Goal: Task Accomplishment & Management: Manage account settings

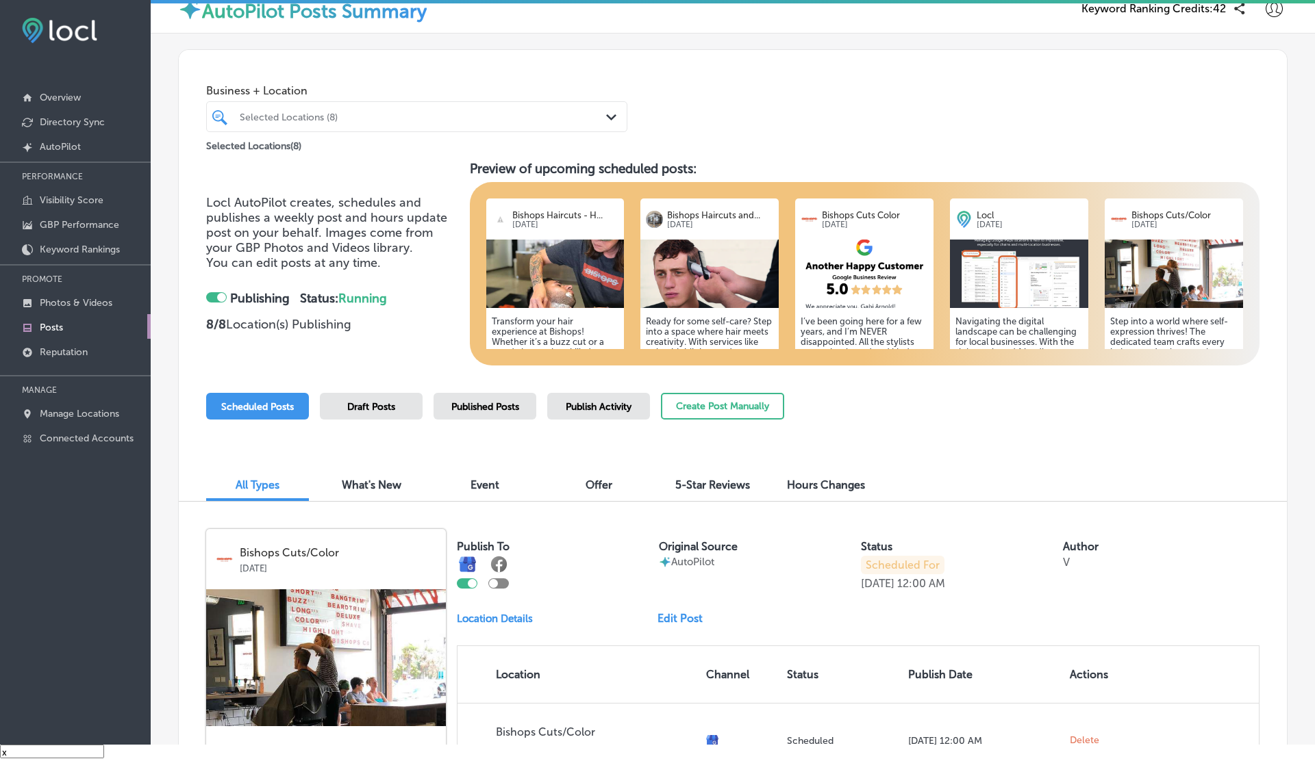
click at [215, 301] on div at bounding box center [216, 297] width 21 height 10
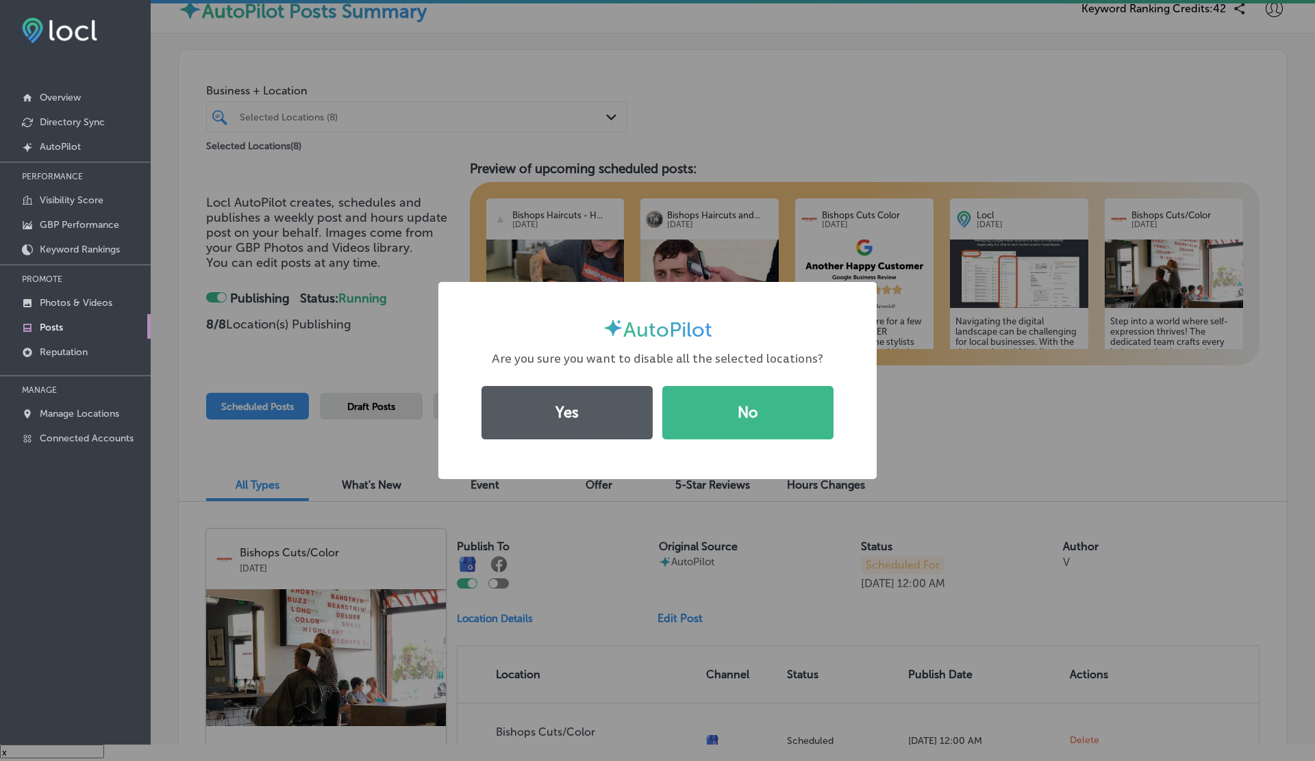
click at [571, 423] on button "Yes" at bounding box center [566, 412] width 171 height 53
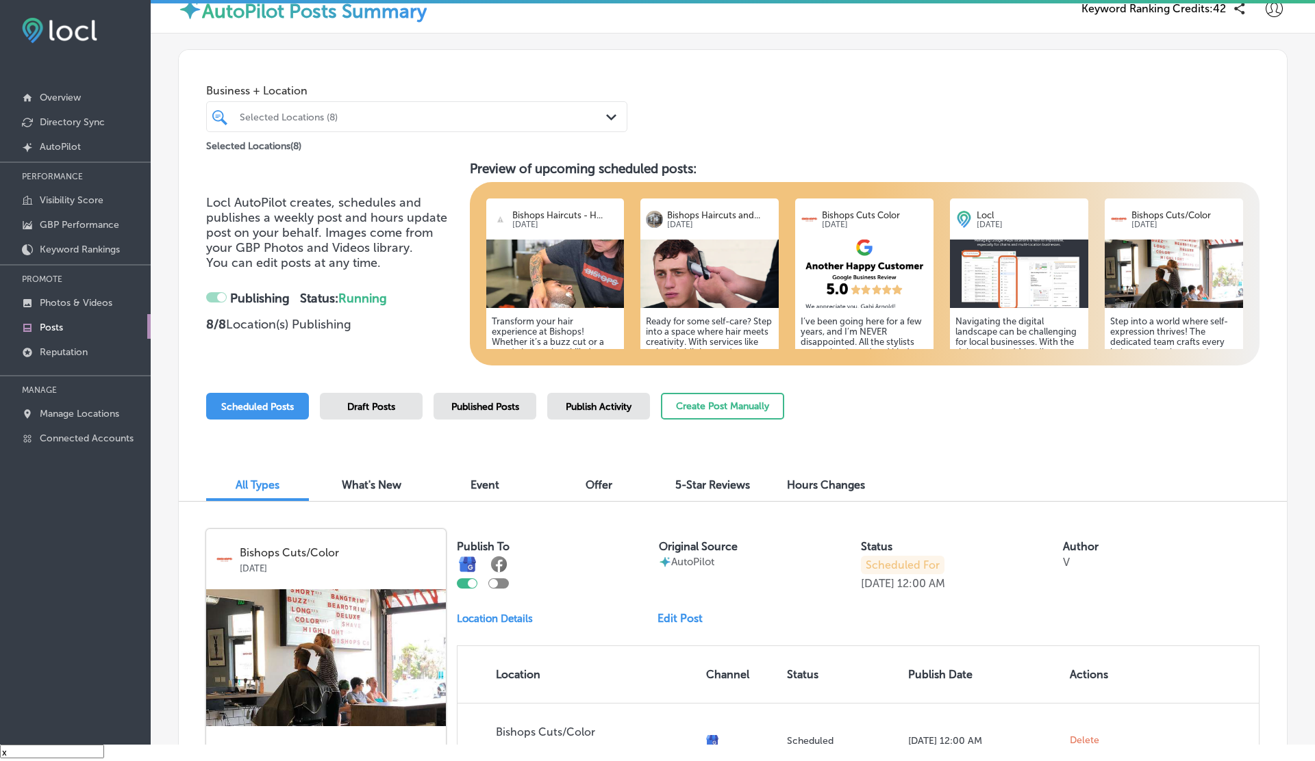
checkbox input "false"
click at [479, 128] on div "Selected Locations (8) Path Created with Sketch." at bounding box center [416, 116] width 421 height 31
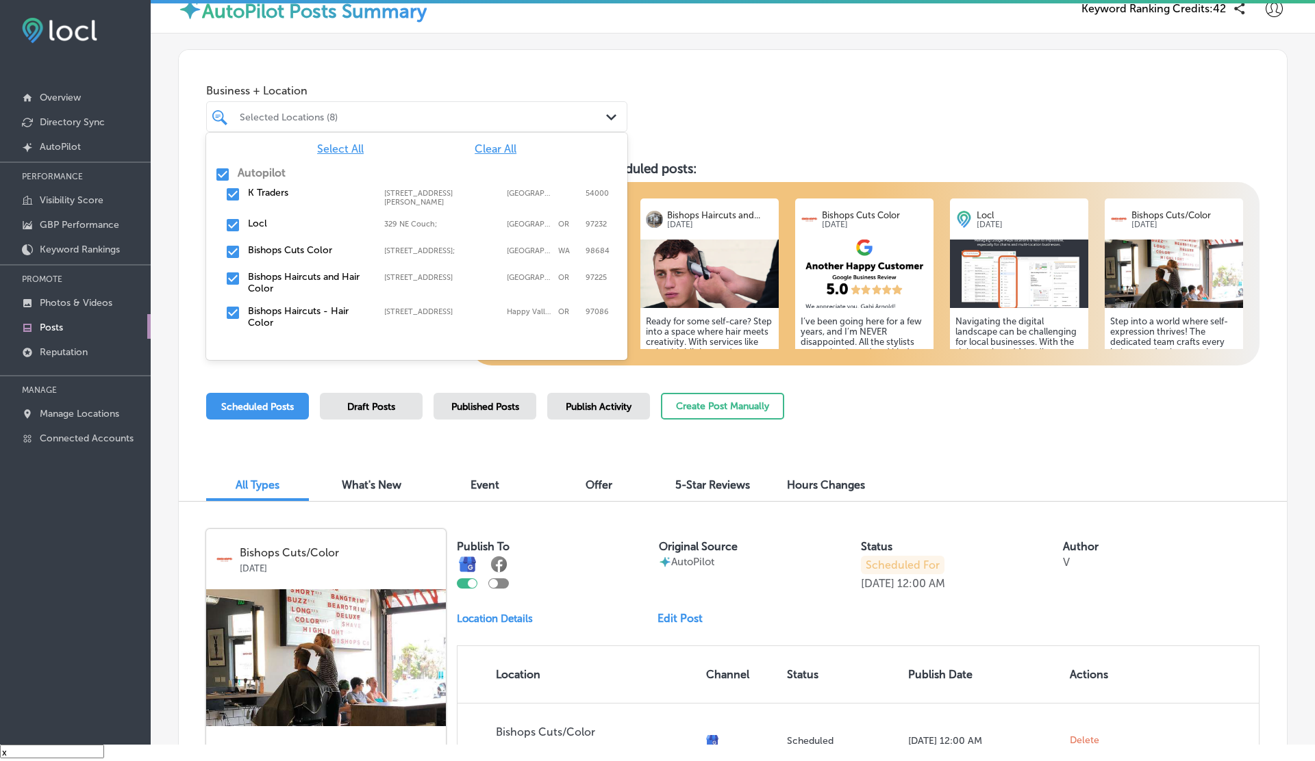
click at [758, 73] on div "Business + Location option [STREET_ADDRESS][PERSON_NAME], 0 of 3. 10 results av…" at bounding box center [733, 102] width 1108 height 104
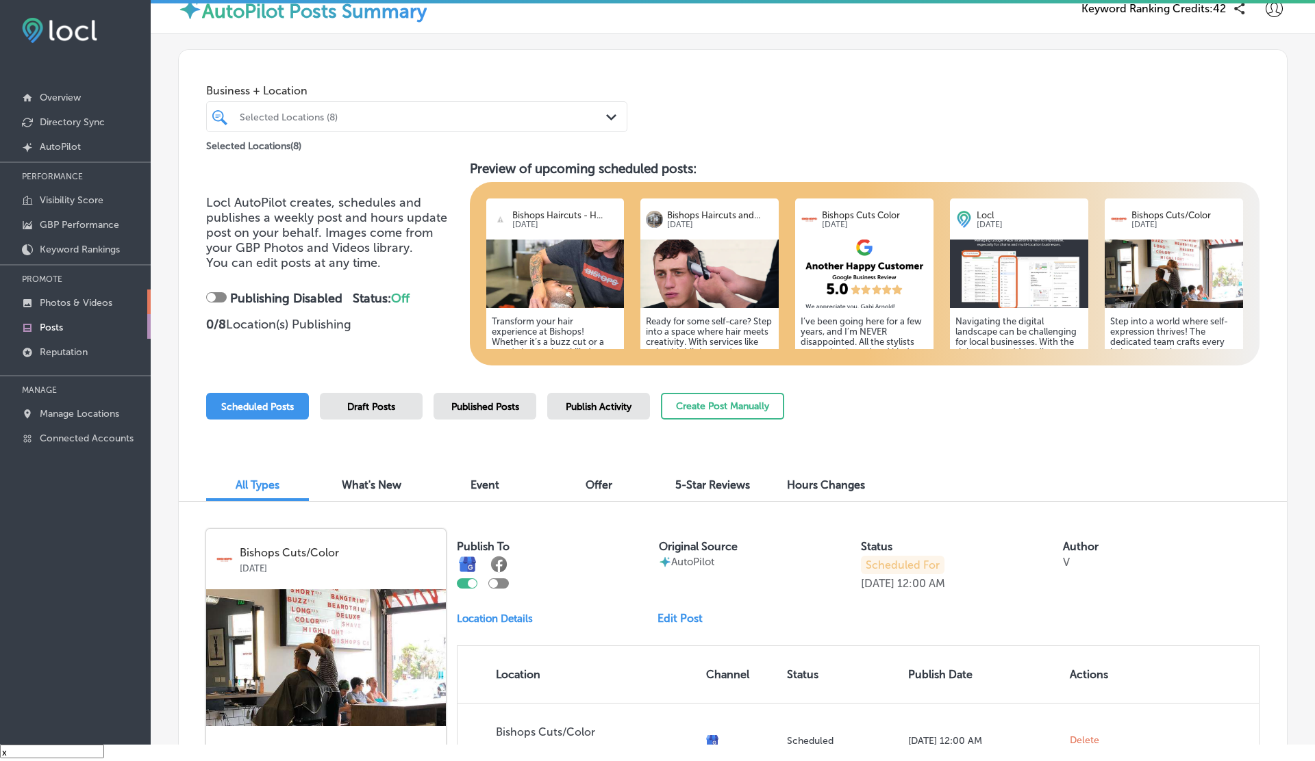
click at [52, 302] on p "Photos & Videos" at bounding box center [76, 303] width 73 height 12
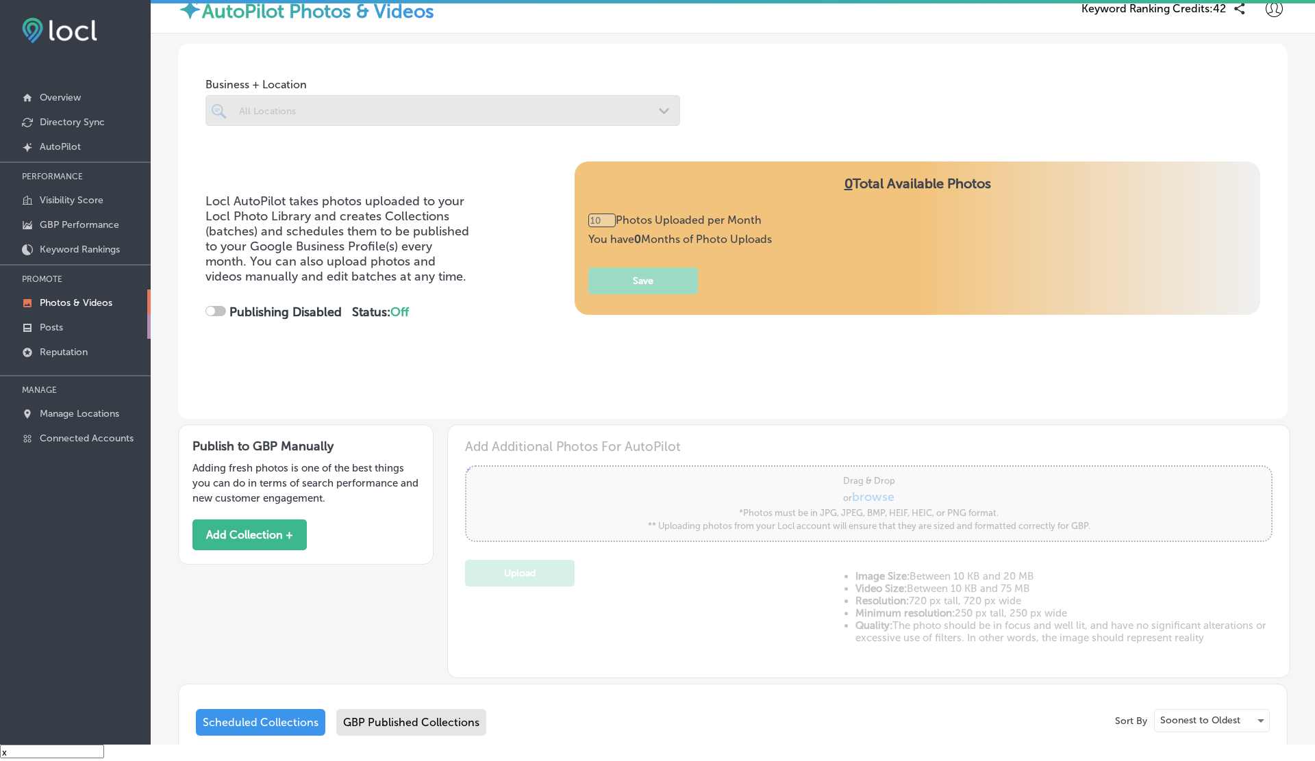
click at [52, 321] on link "Posts" at bounding box center [75, 326] width 151 height 25
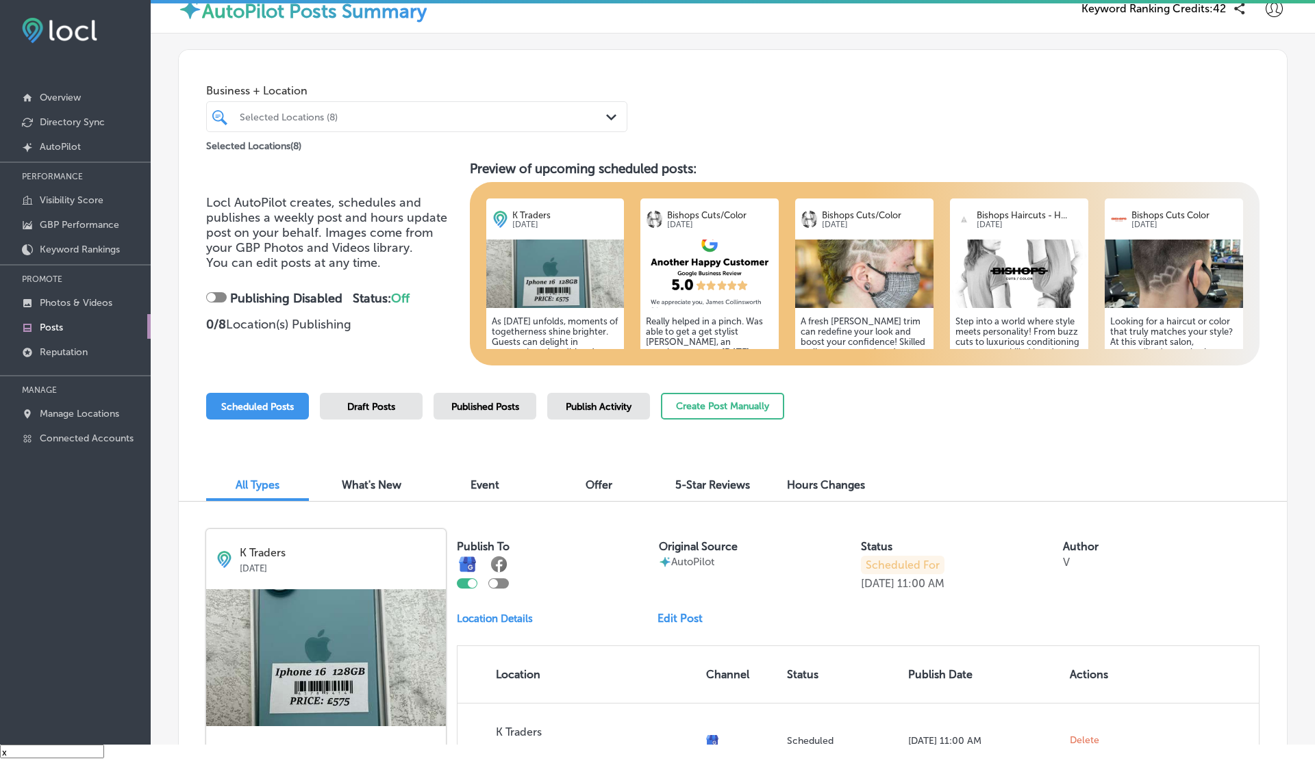
click at [602, 400] on div "Publish Activity" at bounding box center [598, 406] width 103 height 27
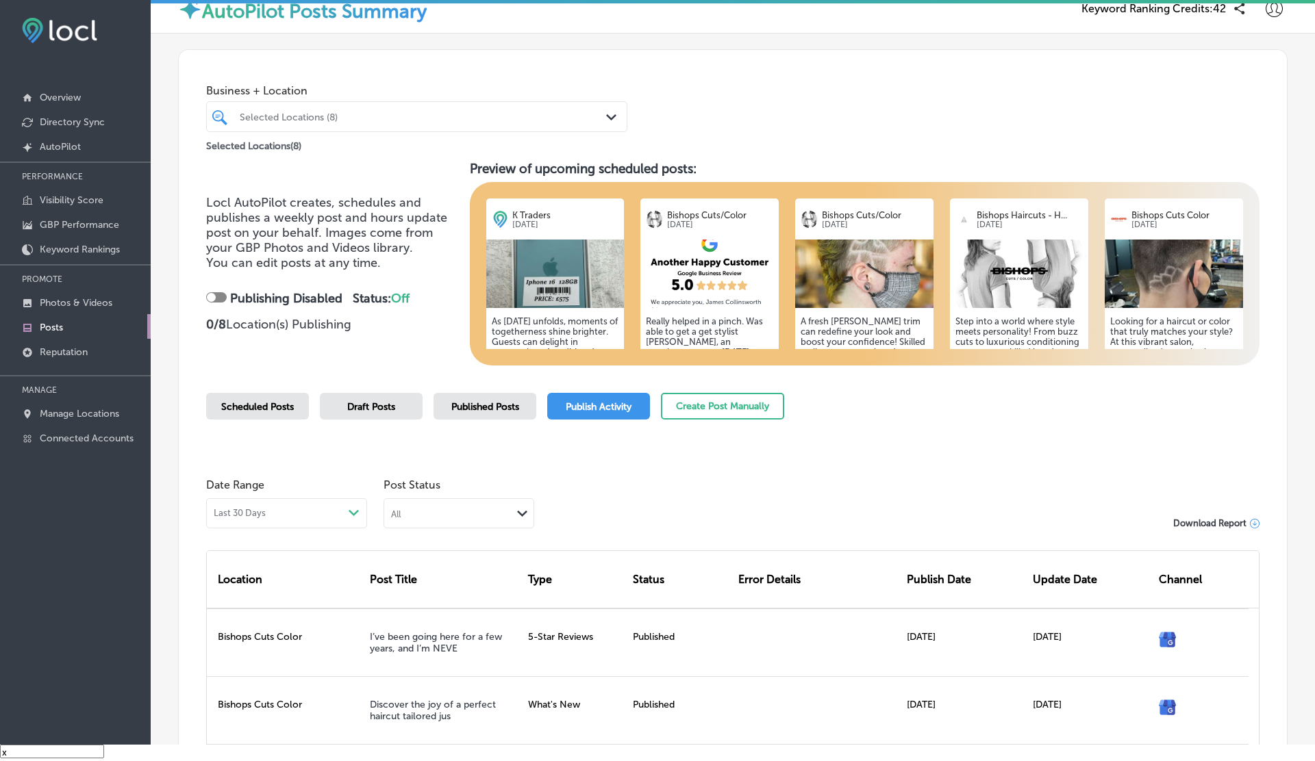
click at [532, 422] on div "Scheduled Posts Draft Posts Published Posts Publish Activity Create Post Manual…" at bounding box center [495, 424] width 578 height 62
click at [503, 409] on span "Published Posts" at bounding box center [485, 407] width 68 height 12
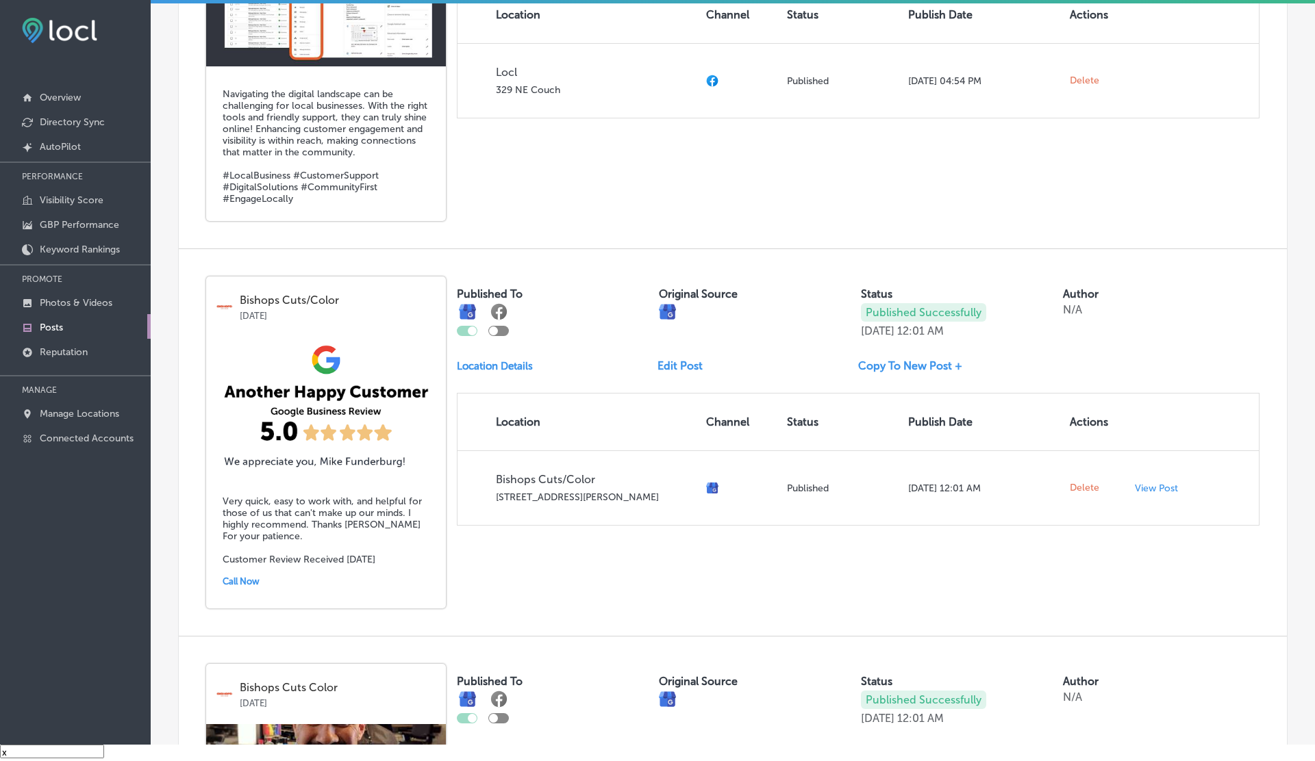
scroll to position [1174, 0]
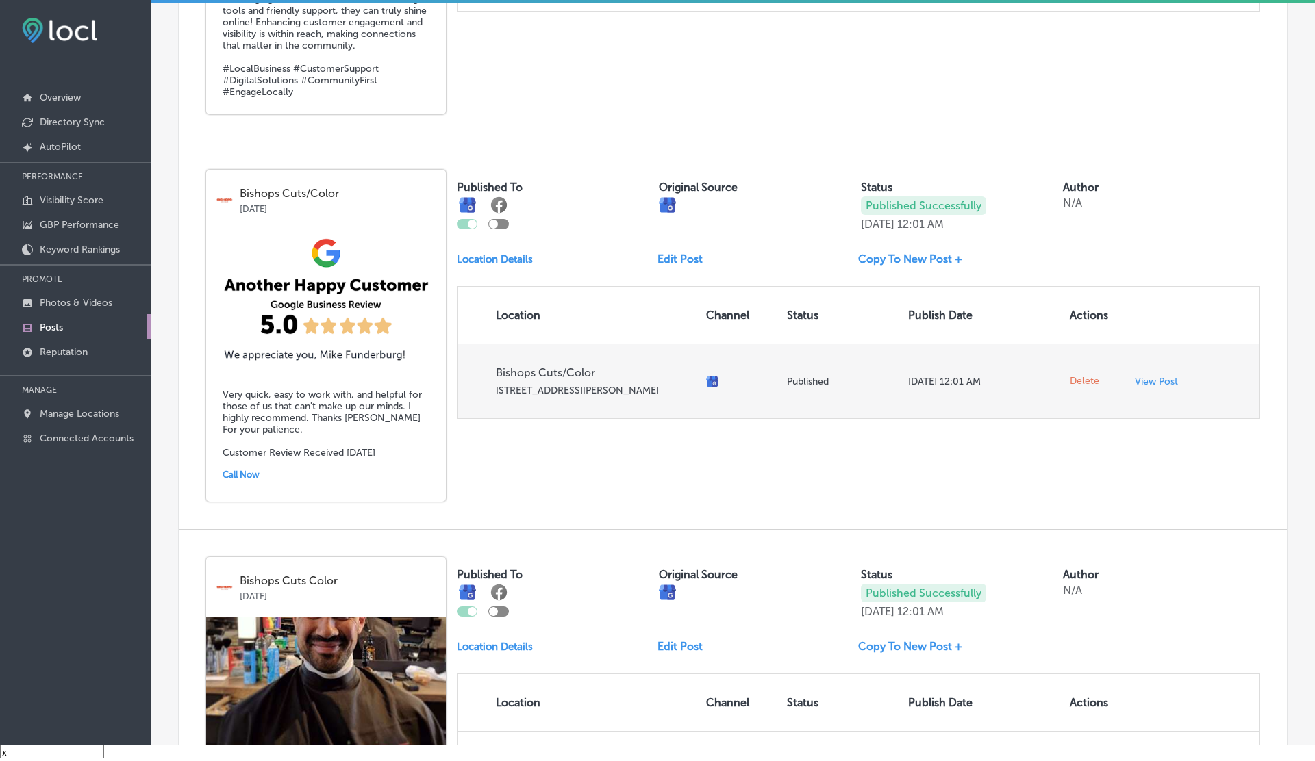
click at [1167, 378] on p "View Post" at bounding box center [1156, 382] width 43 height 12
click at [1085, 367] on td "Delete" at bounding box center [1096, 381] width 65 height 75
click at [1083, 377] on span "Delete" at bounding box center [1084, 381] width 29 height 12
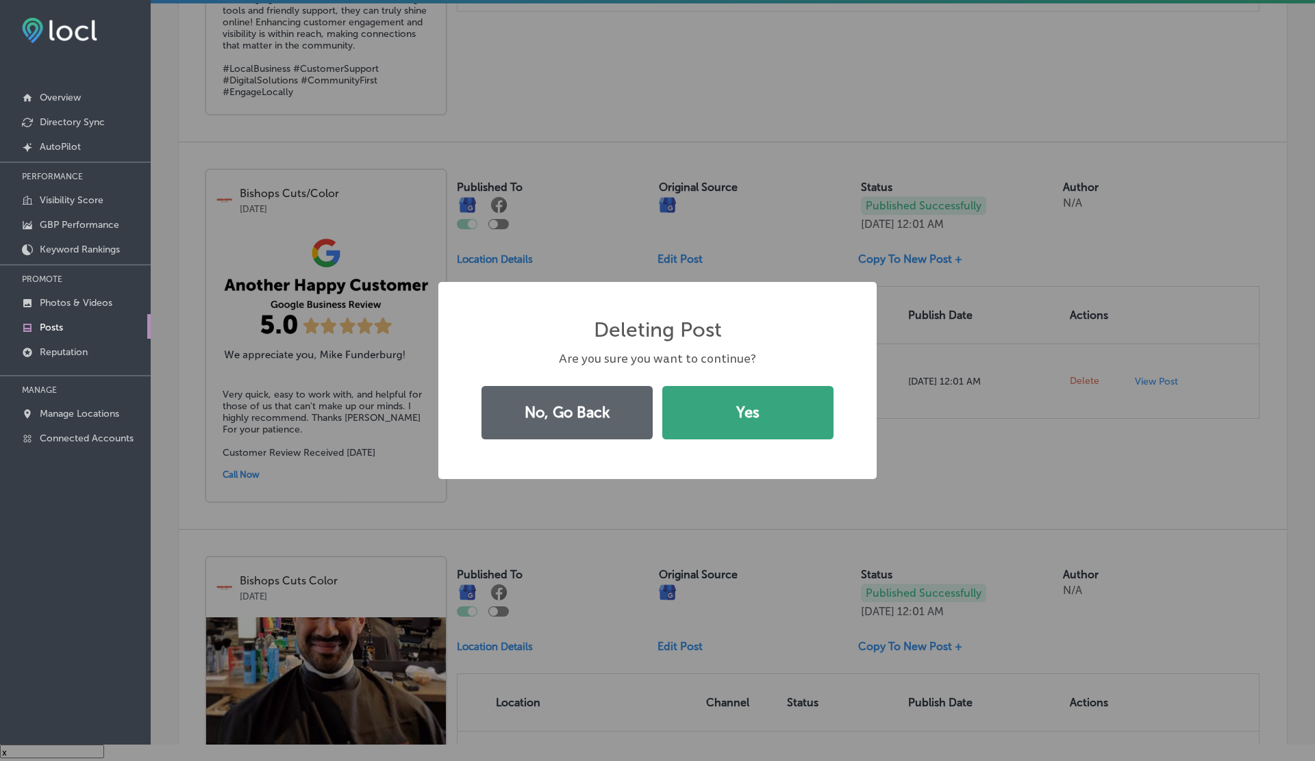
click at [735, 395] on button "Yes" at bounding box center [747, 412] width 171 height 53
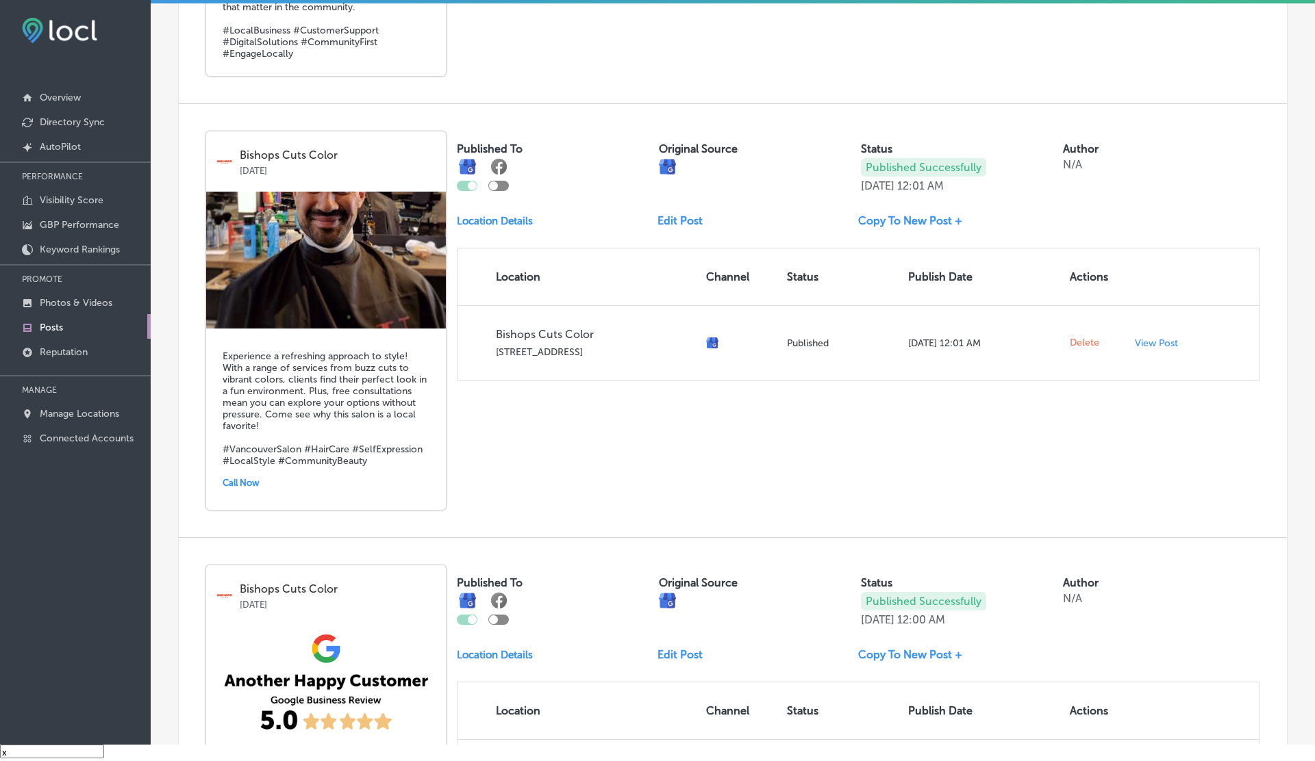
scroll to position [1212, 0]
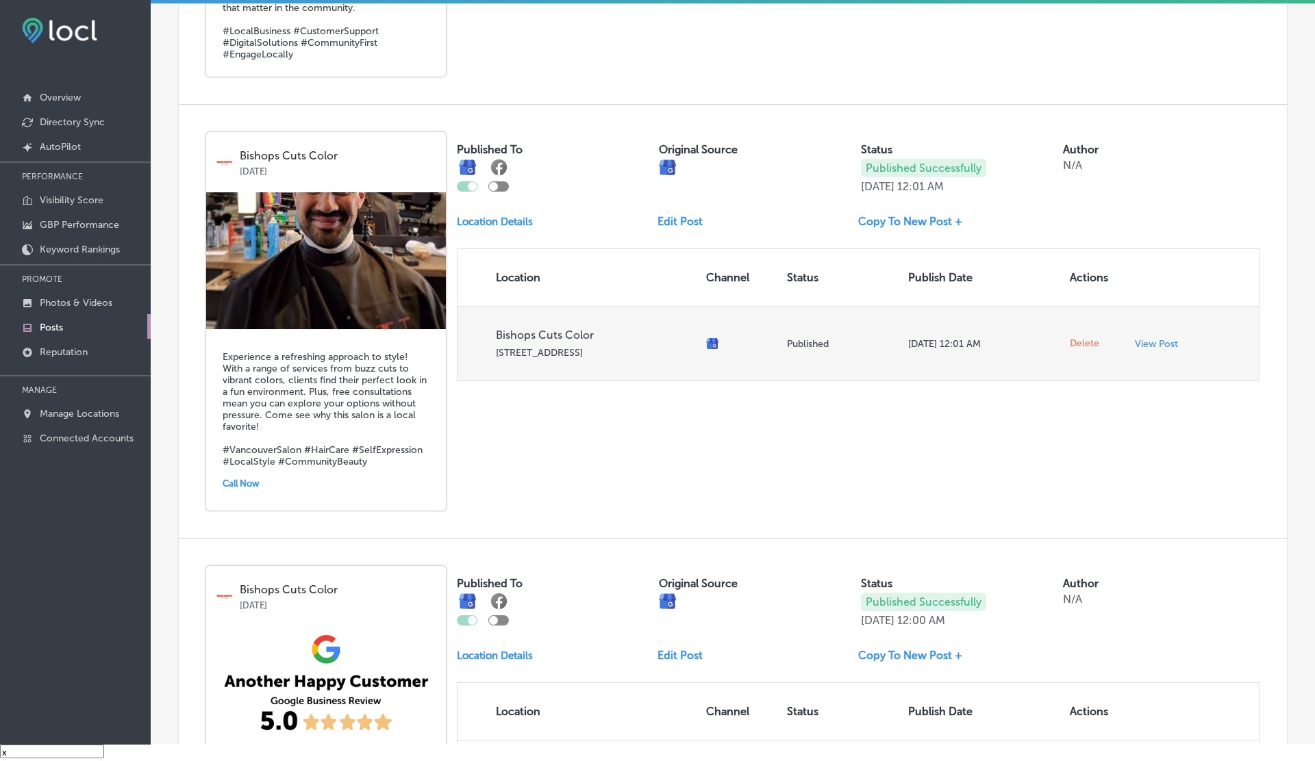
click at [1090, 338] on span "Delete" at bounding box center [1084, 344] width 29 height 12
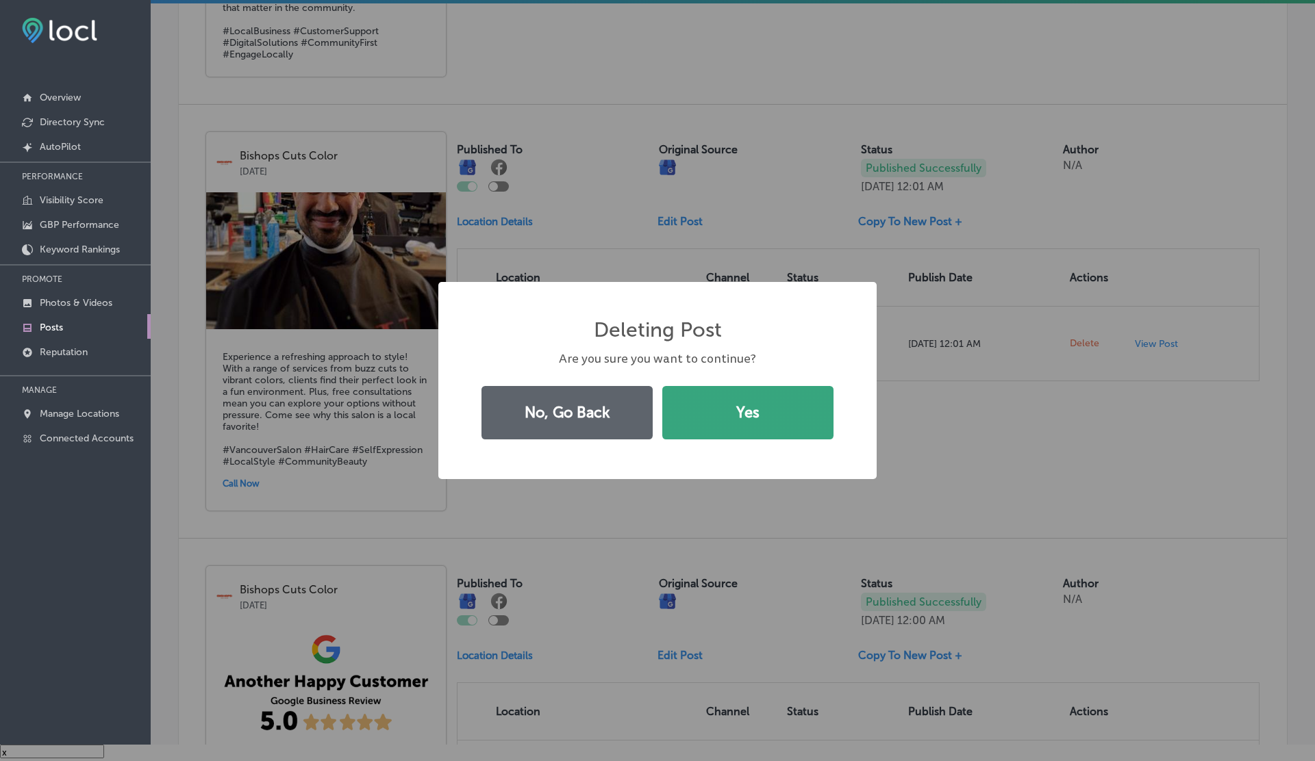
click at [726, 418] on button "Yes" at bounding box center [747, 412] width 171 height 53
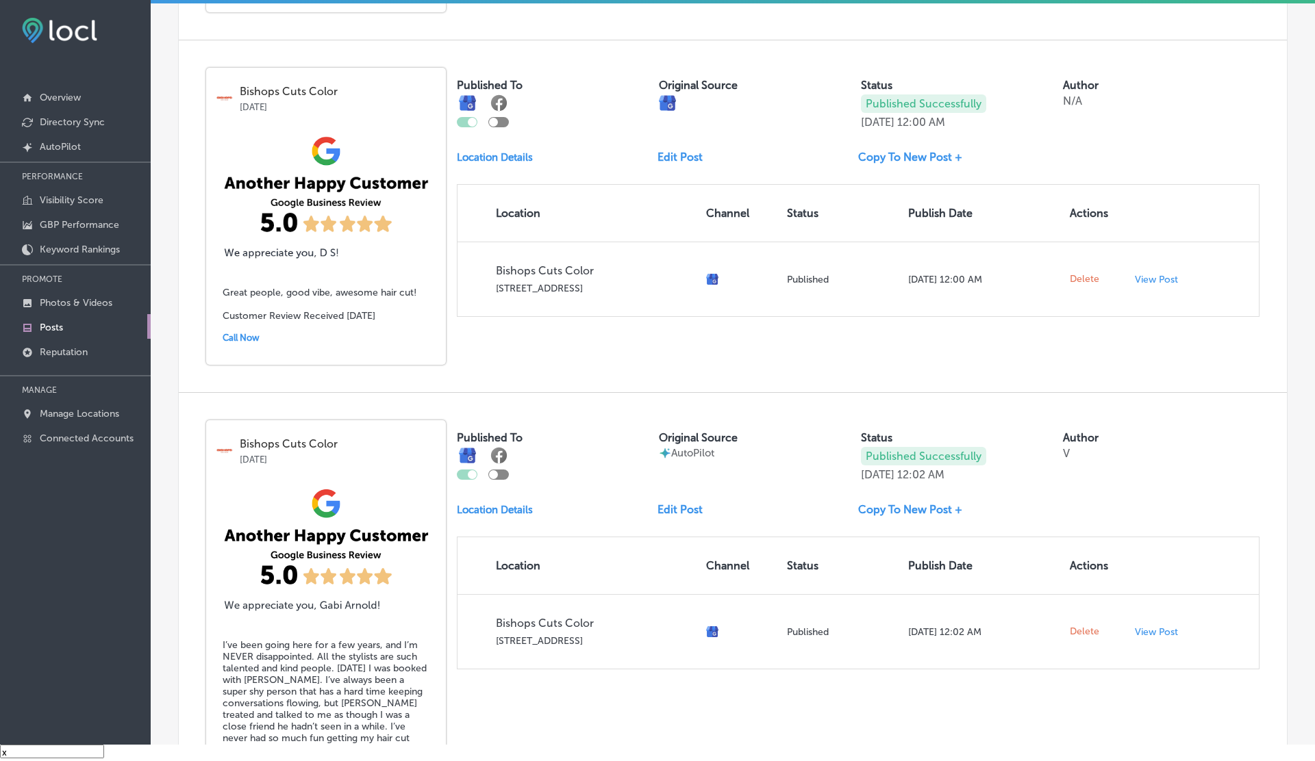
scroll to position [1275, 0]
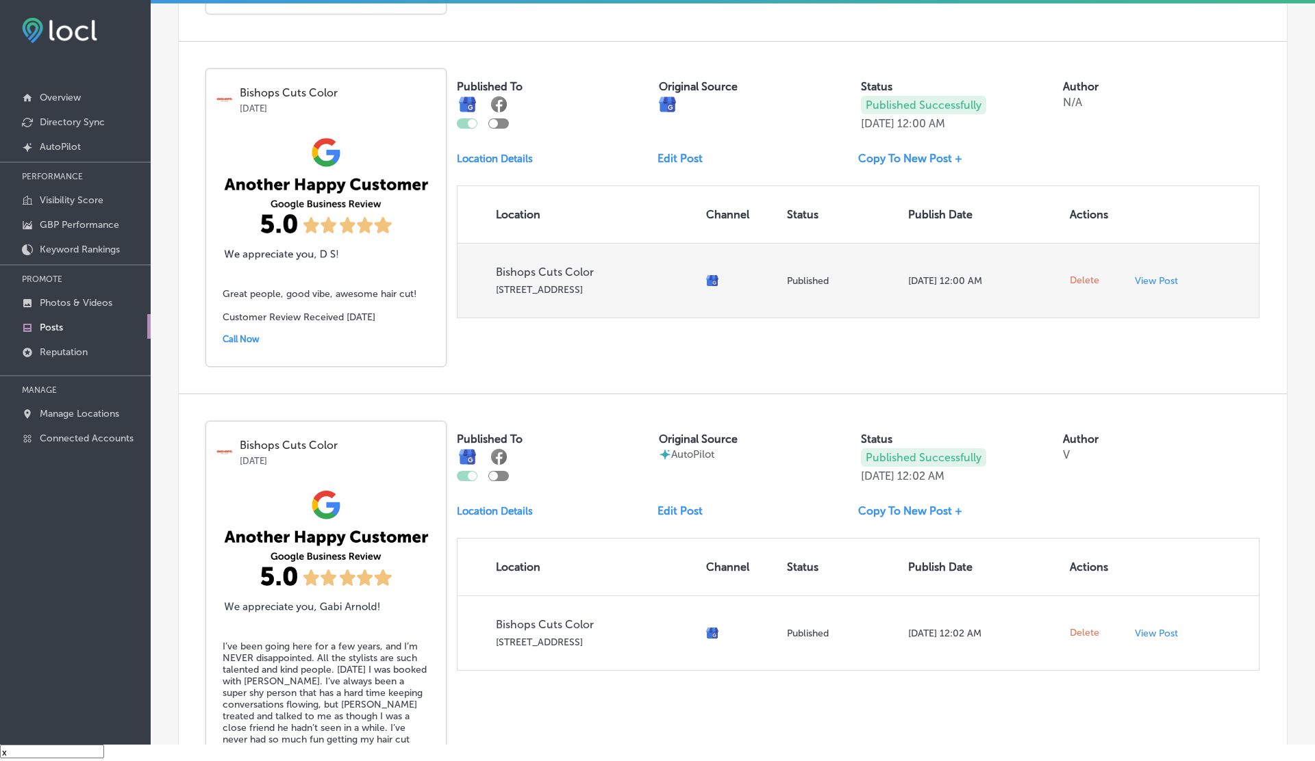
click at [1092, 275] on span "Delete" at bounding box center [1084, 281] width 29 height 12
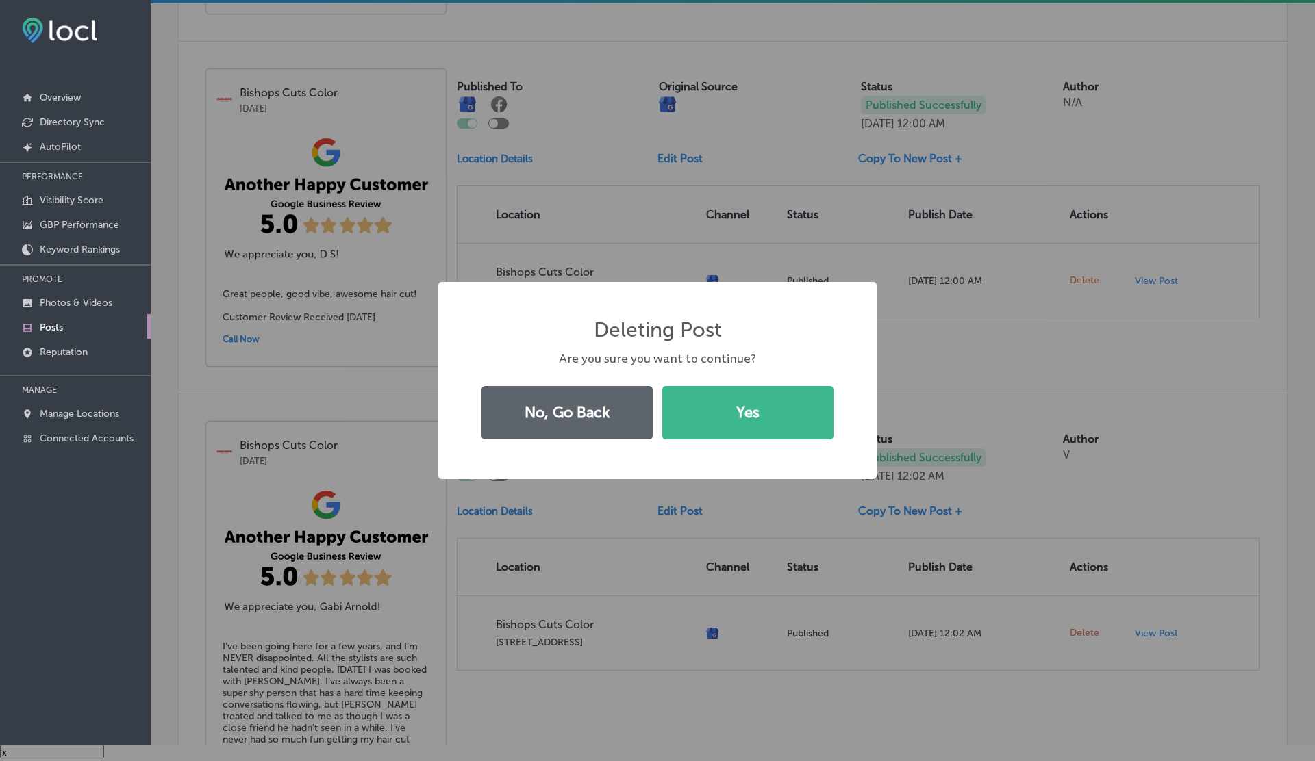
click at [662, 386] on button "Yes" at bounding box center [747, 412] width 171 height 53
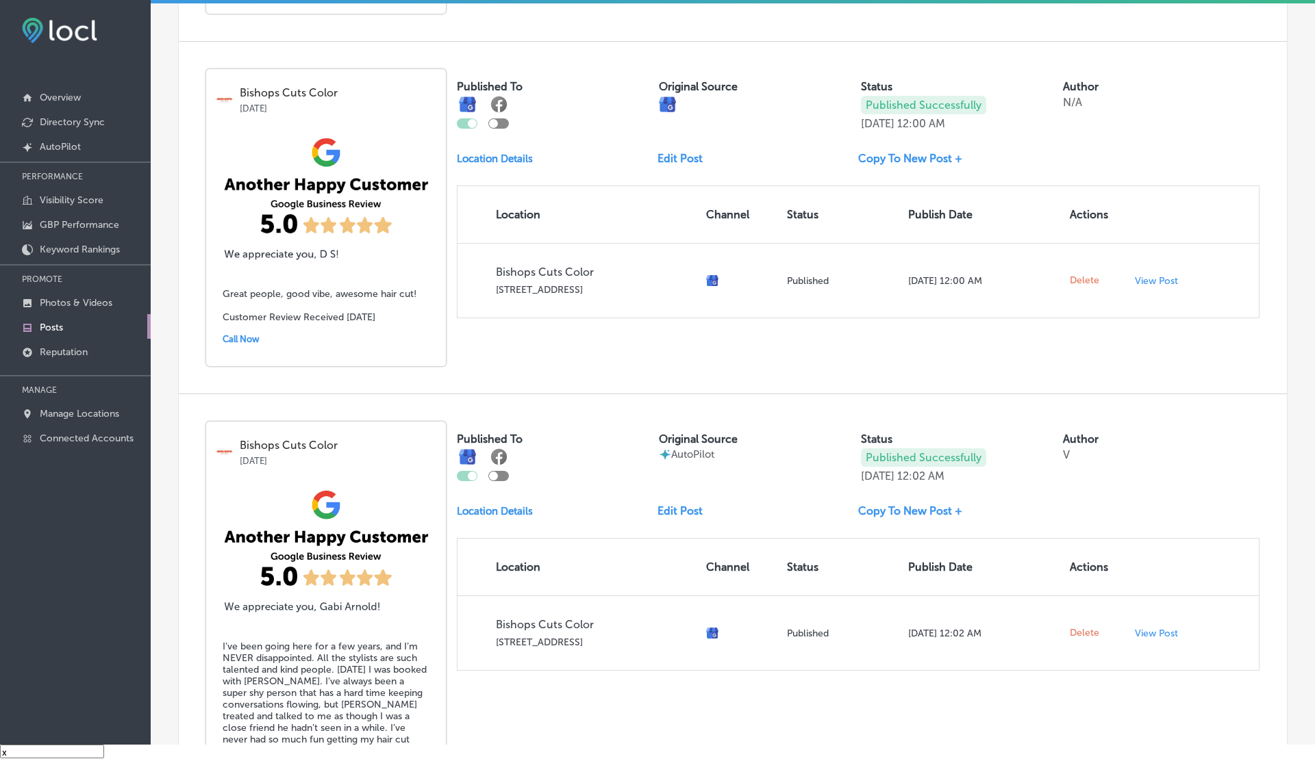
click at [1085, 627] on span "Delete" at bounding box center [1084, 633] width 29 height 12
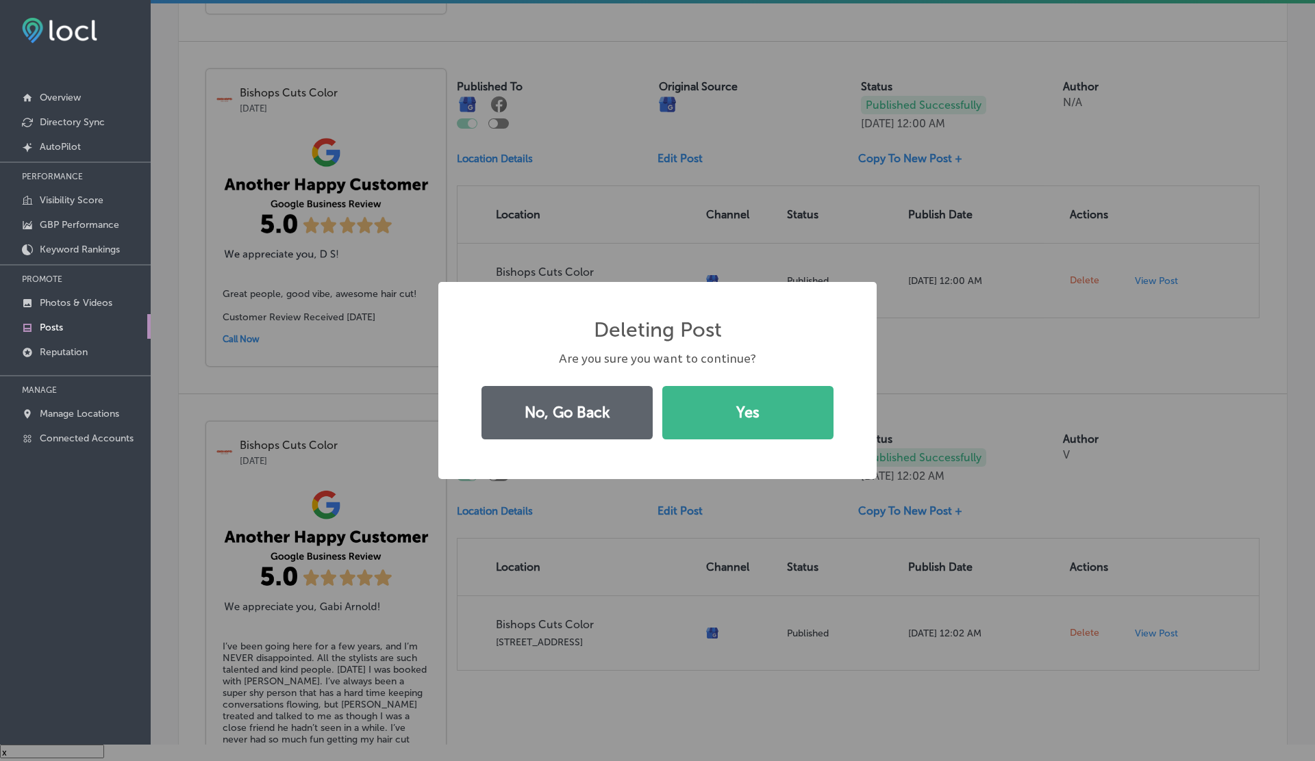
click at [662, 386] on button "Yes" at bounding box center [747, 412] width 171 height 53
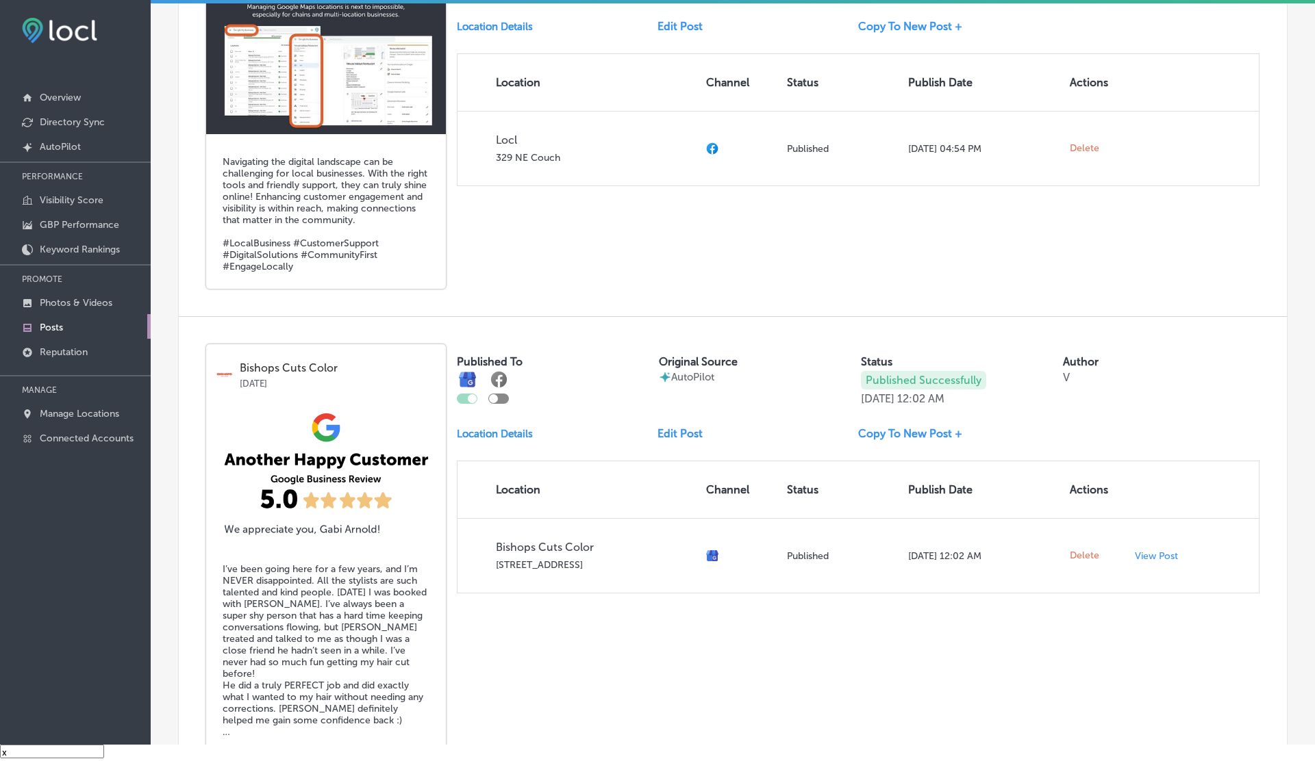
scroll to position [708, 0]
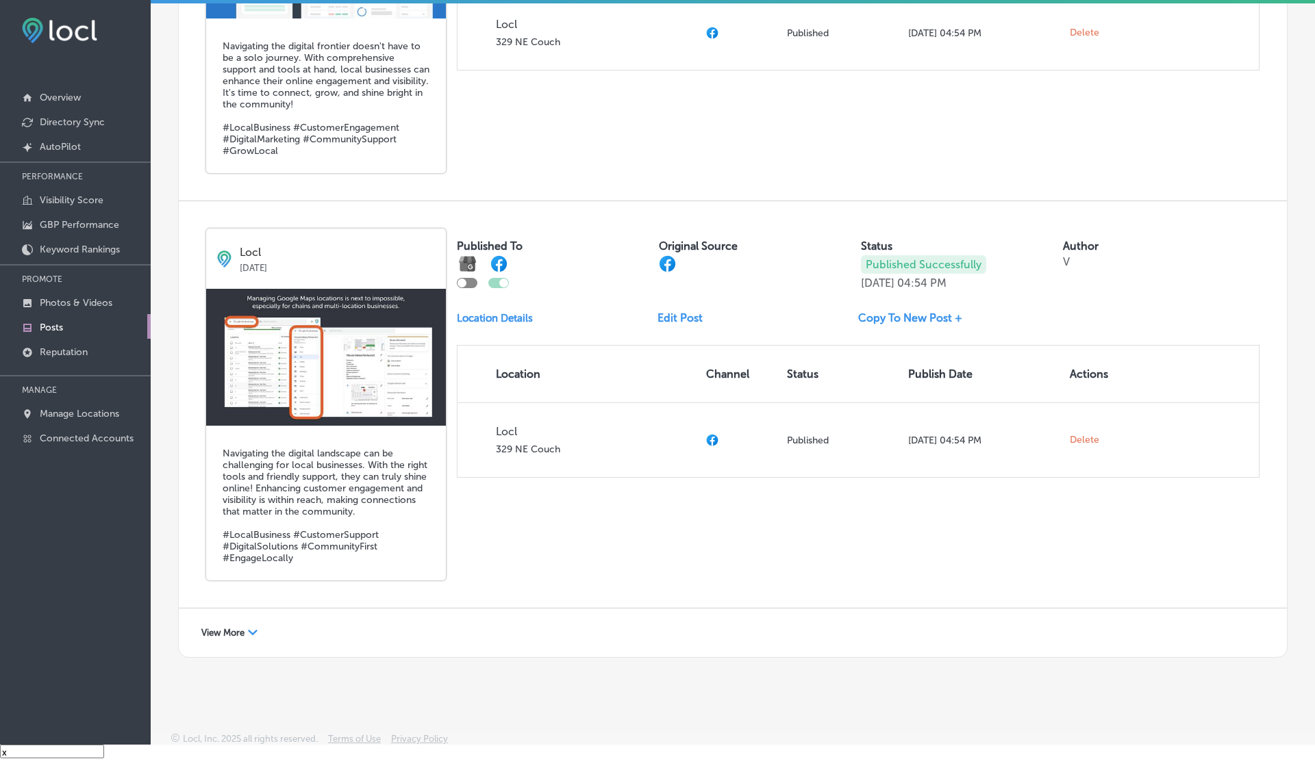
click at [229, 628] on span "View More" at bounding box center [222, 633] width 43 height 10
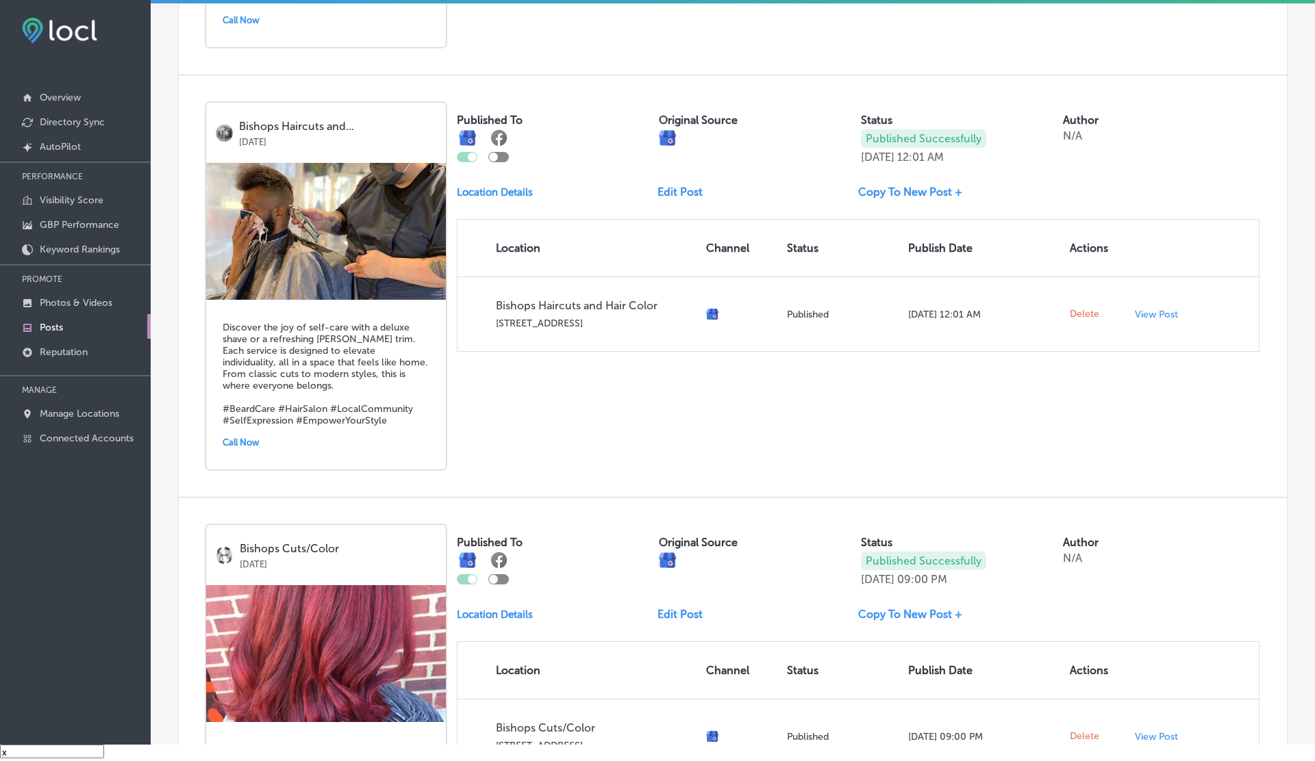
scroll to position [2521, 0]
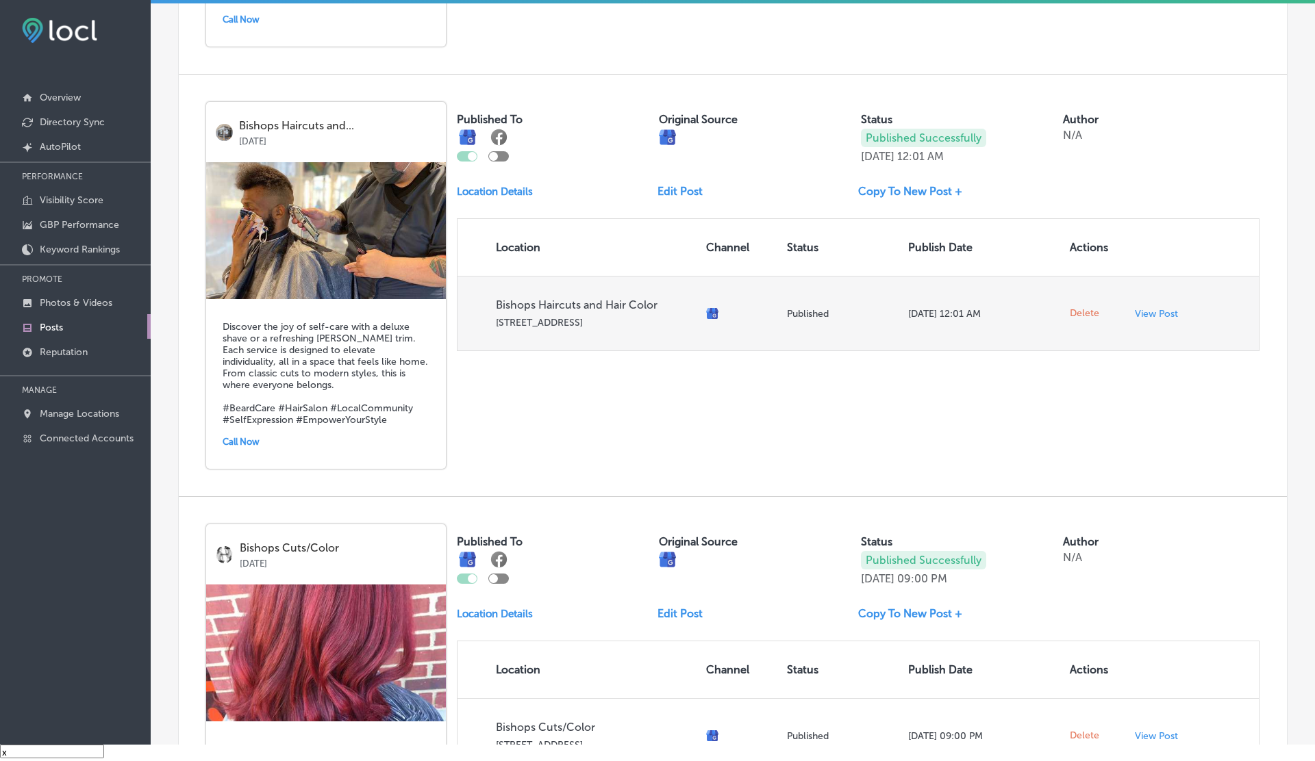
click at [1092, 307] on span "Delete" at bounding box center [1084, 313] width 29 height 12
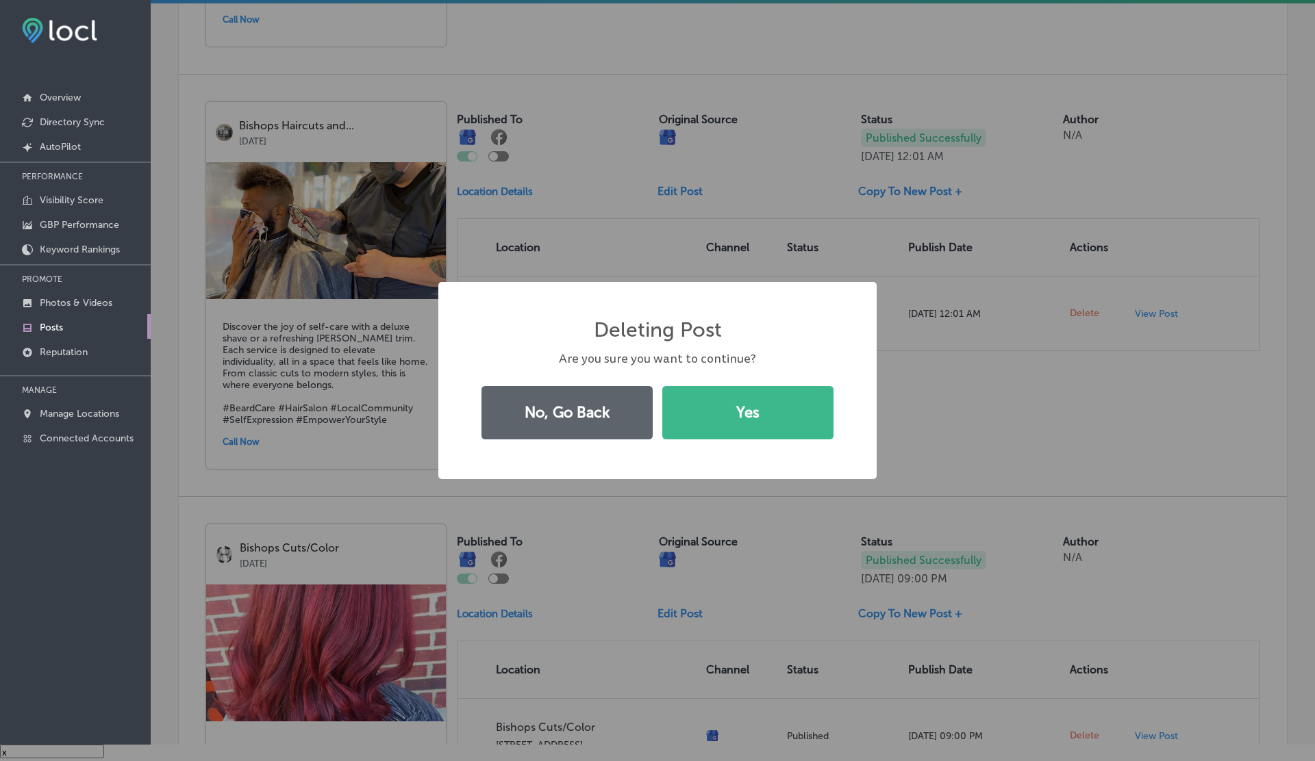
click at [662, 386] on button "Yes" at bounding box center [747, 412] width 171 height 53
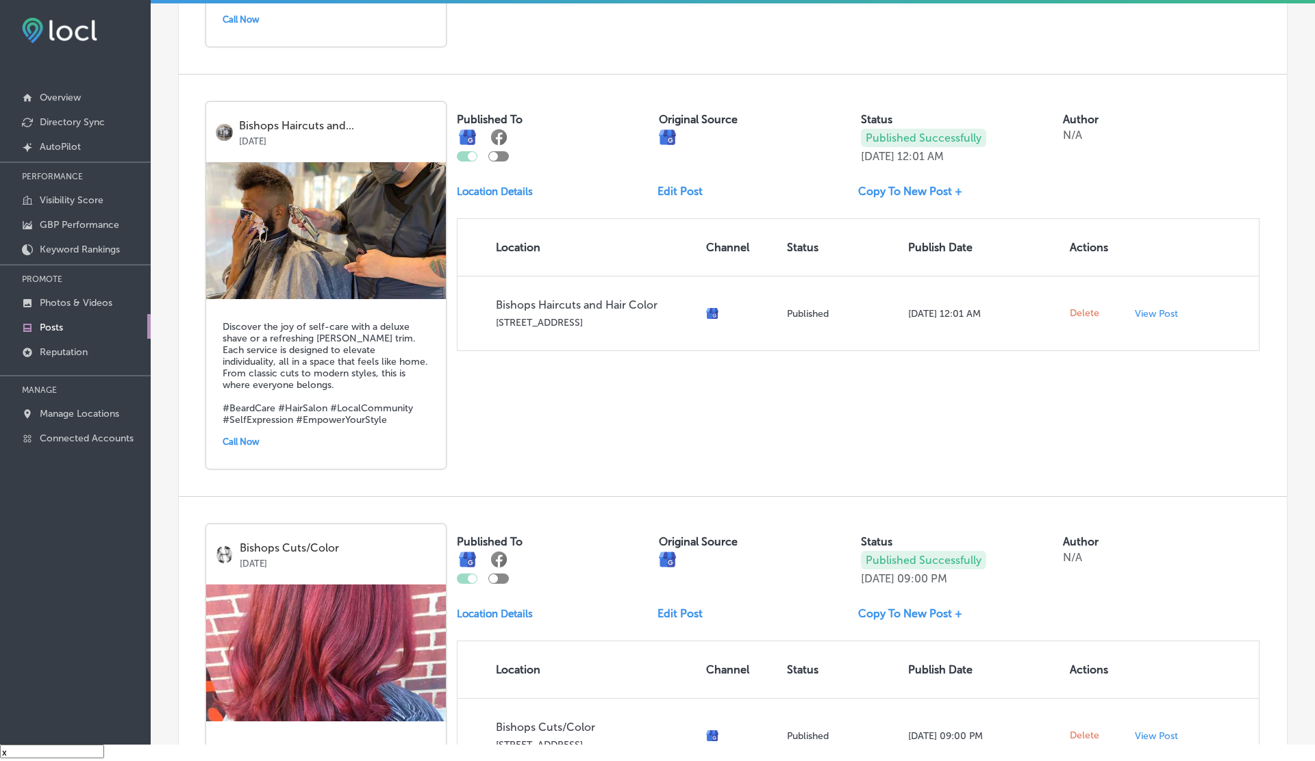
click at [1087, 730] on span "Delete" at bounding box center [1084, 736] width 29 height 12
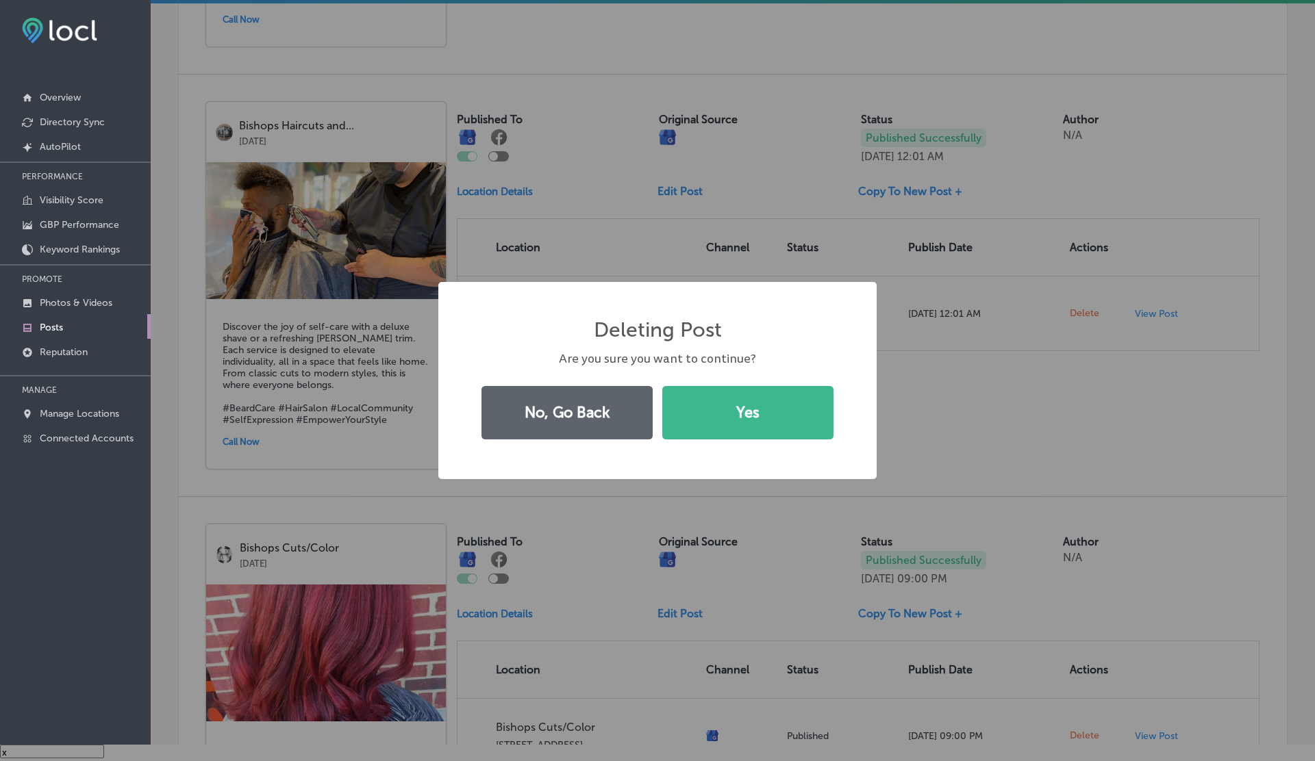
click at [662, 386] on button "Yes" at bounding box center [747, 412] width 171 height 53
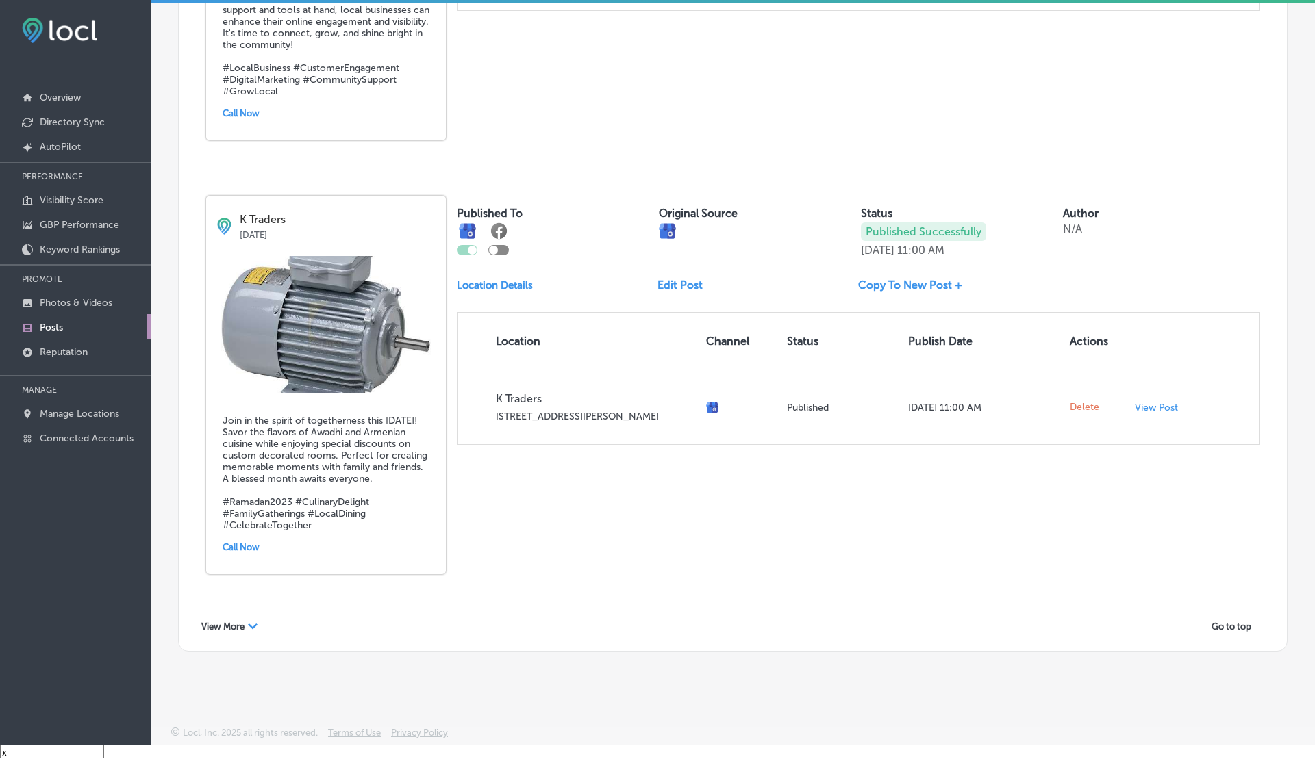
scroll to position [2420, 0]
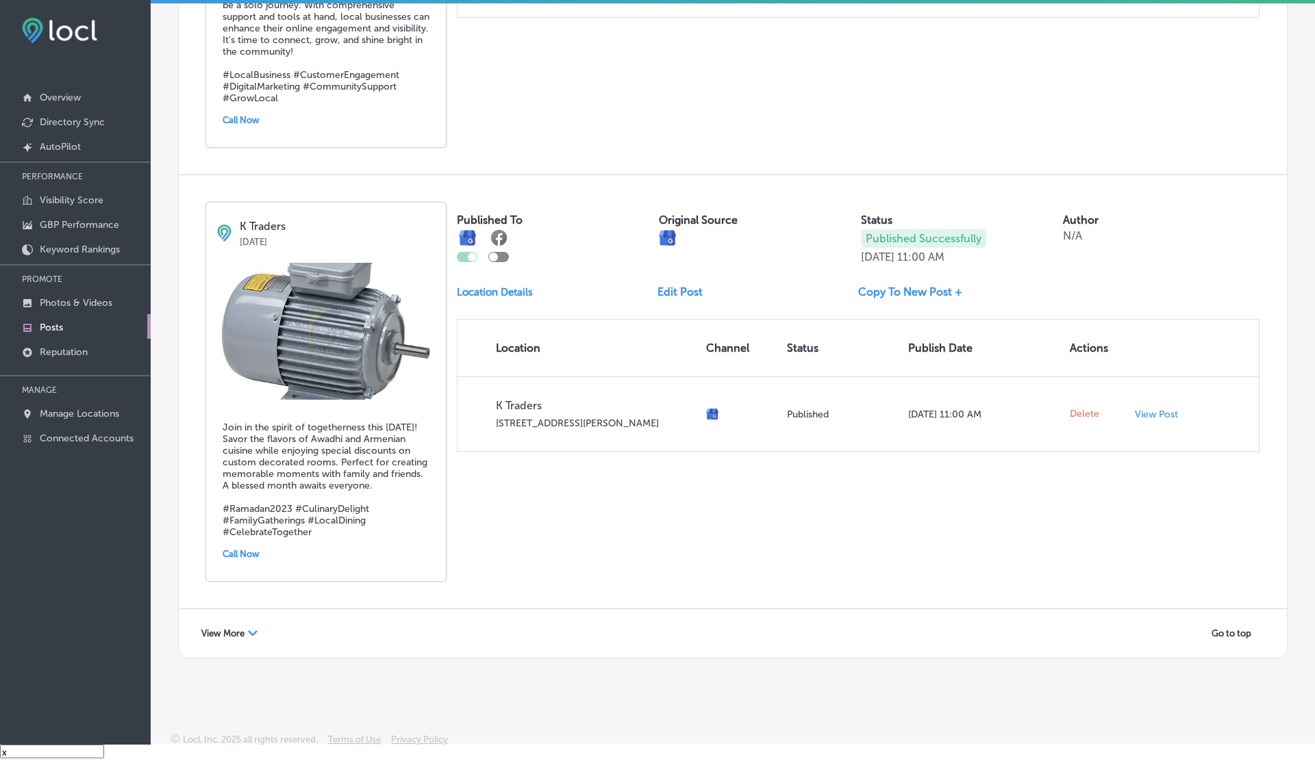
click at [231, 629] on span "View More" at bounding box center [222, 634] width 43 height 10
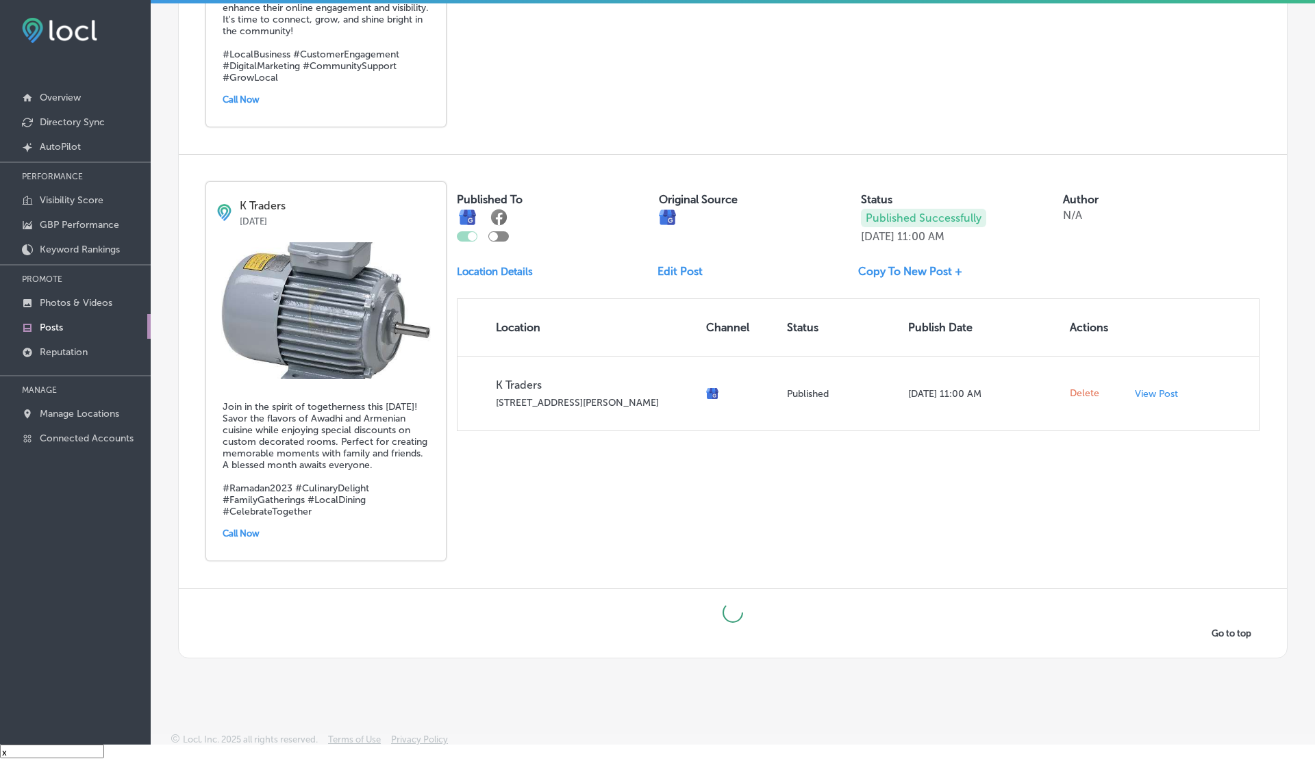
click at [231, 625] on div "Go to top" at bounding box center [732, 633] width 1080 height 21
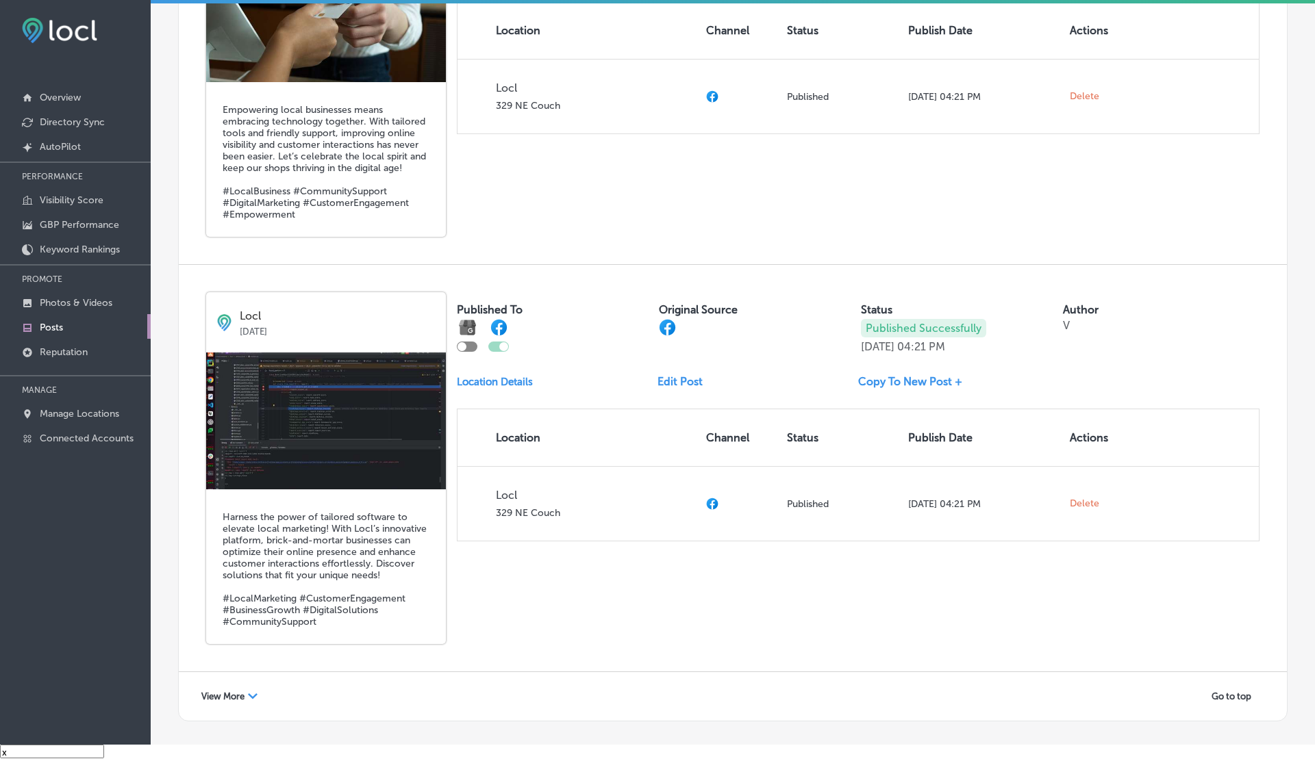
scroll to position [4521, 0]
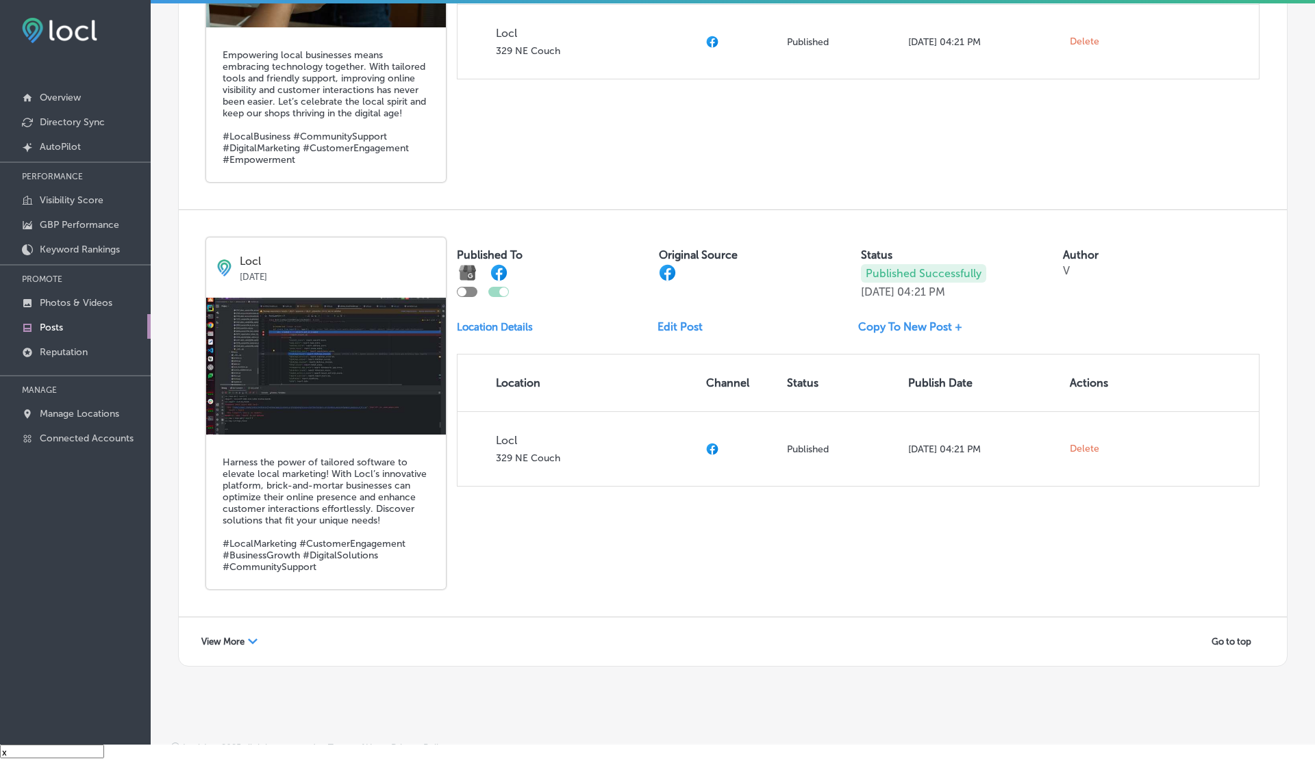
click at [236, 637] on span "View More" at bounding box center [222, 642] width 43 height 10
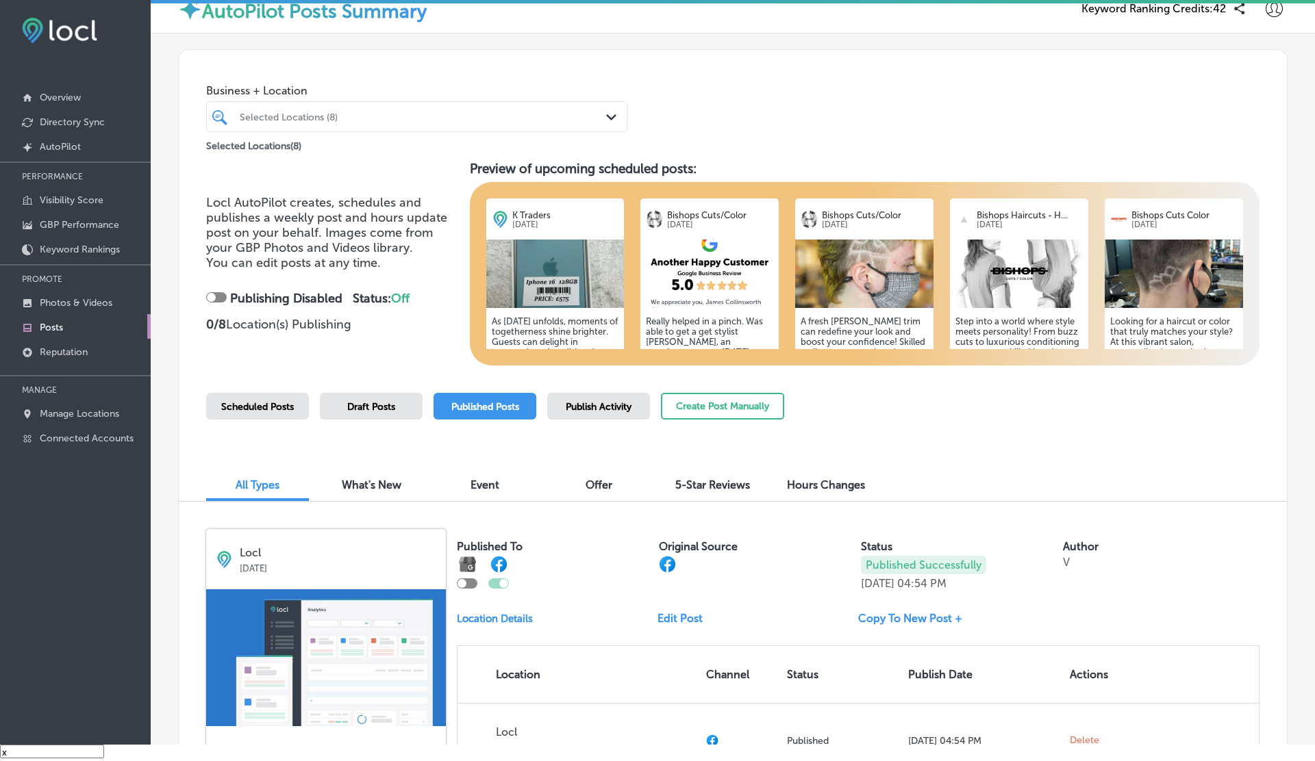
scroll to position [0, 0]
